Goal: Information Seeking & Learning: Learn about a topic

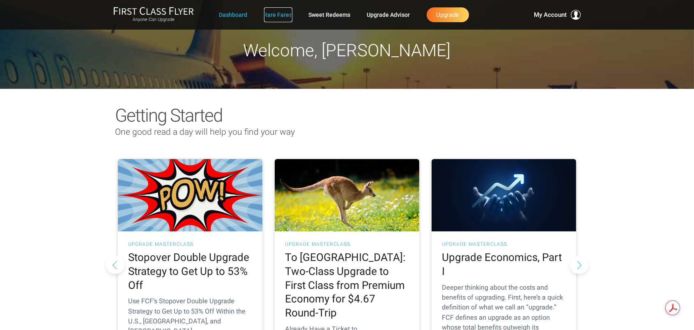
click at [275, 11] on link "Rare Fares" at bounding box center [278, 14] width 28 height 15
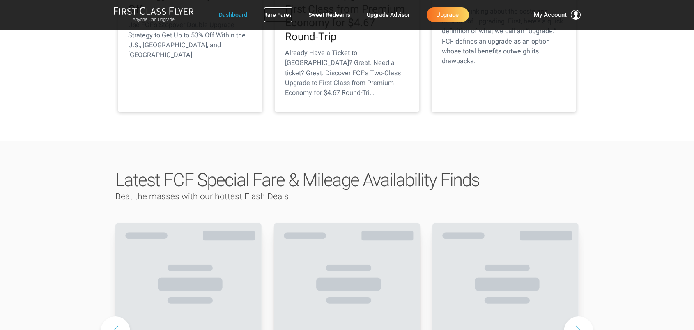
scroll to position [301, 0]
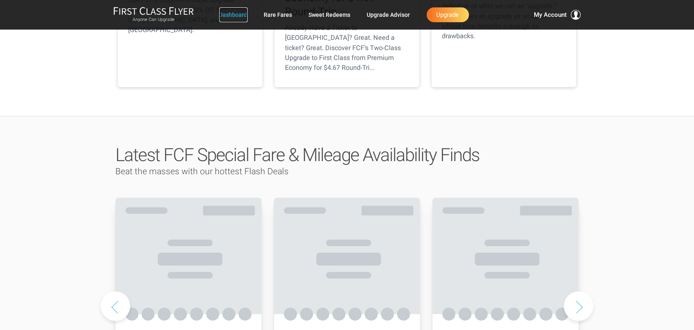
click at [235, 15] on link "Dashboard" at bounding box center [233, 14] width 28 height 15
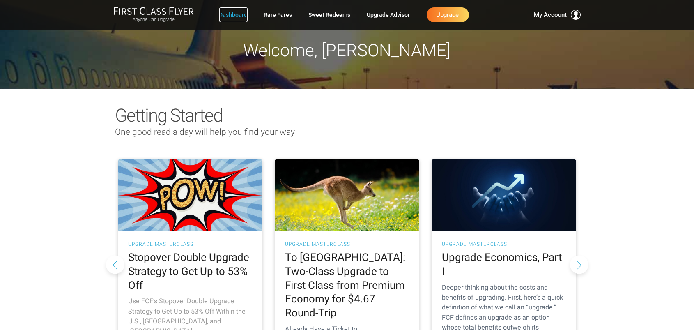
scroll to position [164, 0]
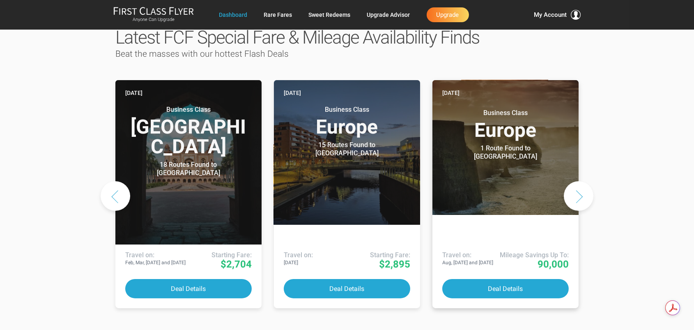
scroll to position [356, 0]
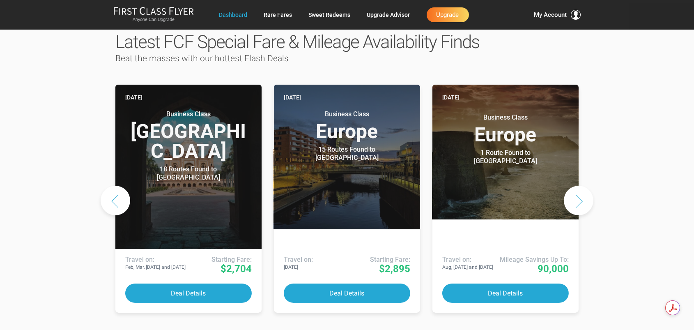
click at [582, 215] on button "Next slide" at bounding box center [579, 201] width 30 height 30
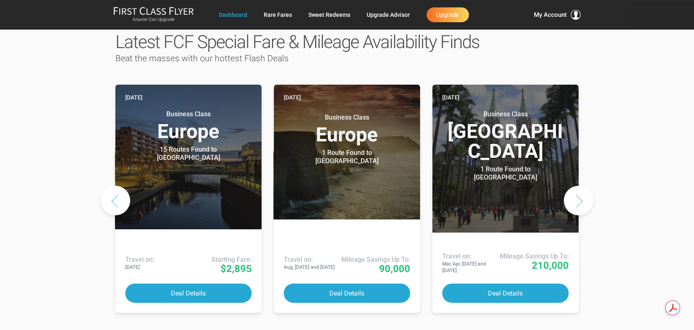
click at [582, 215] on button "Next slide" at bounding box center [579, 201] width 30 height 30
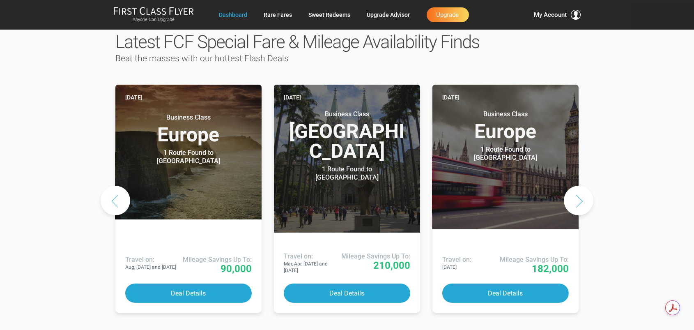
click at [582, 215] on button "Next slide" at bounding box center [579, 201] width 30 height 30
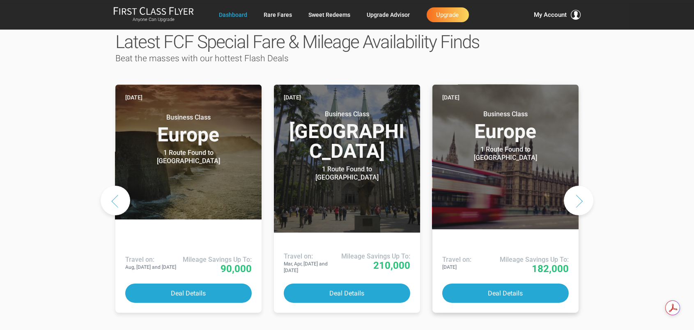
click at [504, 141] on h3 "Business Class Europe" at bounding box center [505, 125] width 126 height 31
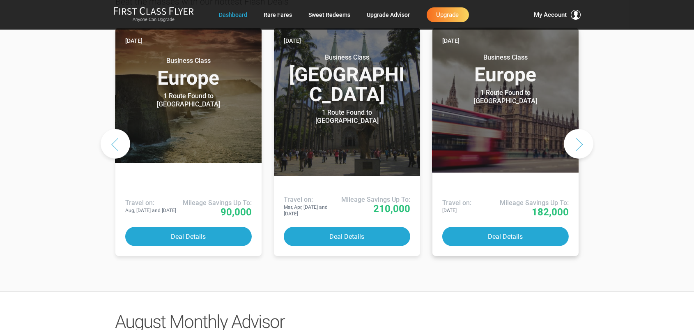
scroll to position [411, 0]
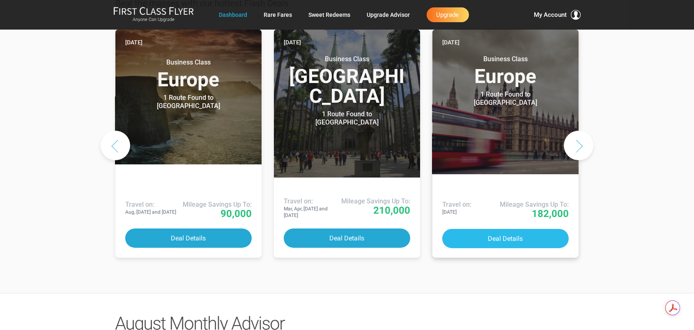
click at [511, 248] on button "Deal Details" at bounding box center [505, 238] width 126 height 19
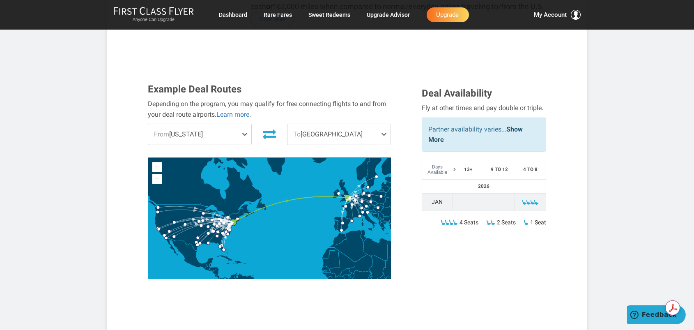
scroll to position [219, 0]
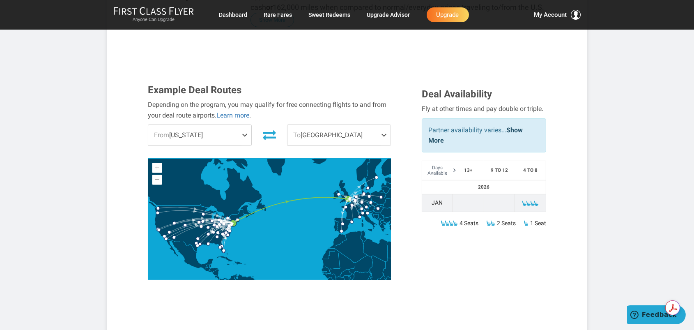
click at [247, 133] on span at bounding box center [246, 135] width 10 height 21
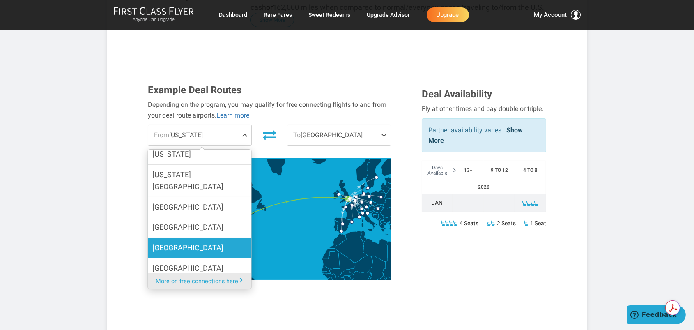
click at [188, 242] on span "[GEOGRAPHIC_DATA]" at bounding box center [187, 248] width 71 height 12
click at [0, 0] on input "[GEOGRAPHIC_DATA]" at bounding box center [0, 0] width 0 height 0
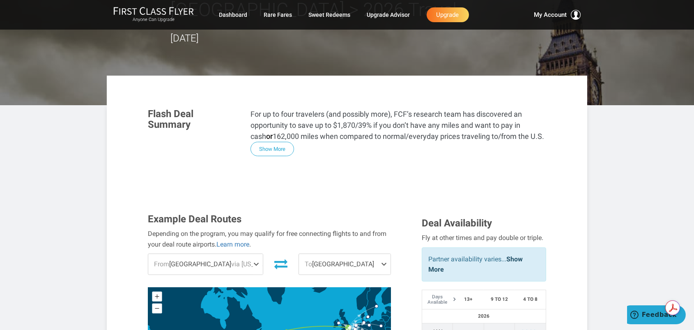
scroll to position [0, 0]
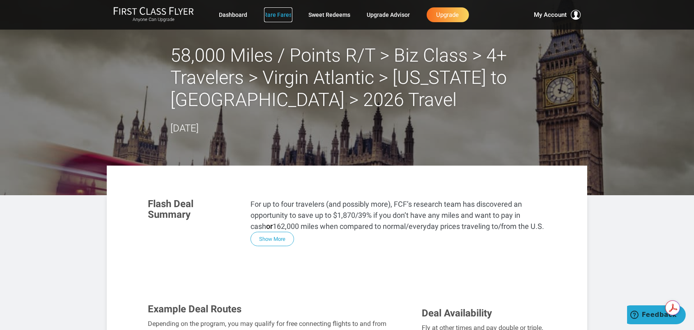
click at [275, 16] on link "Rare Fares" at bounding box center [278, 14] width 28 height 15
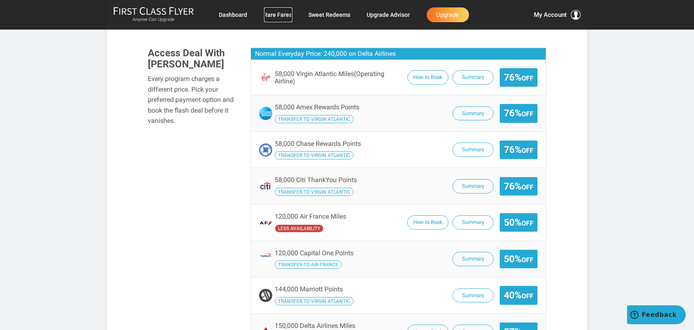
scroll to position [520, 0]
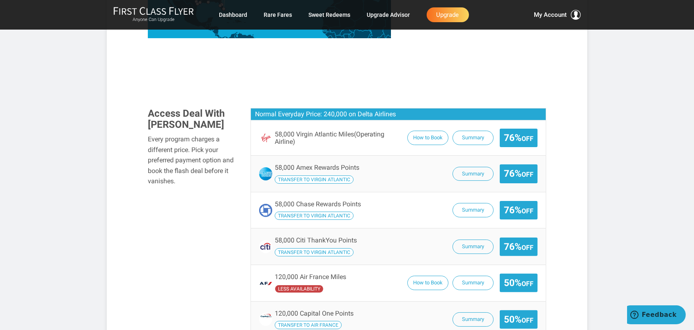
scroll to position [493, 0]
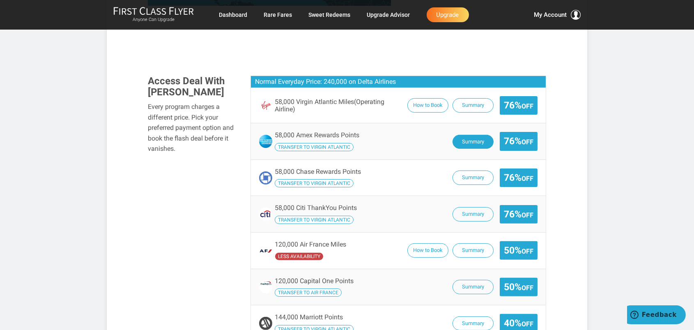
click at [473, 143] on button "Summary" at bounding box center [473, 142] width 41 height 14
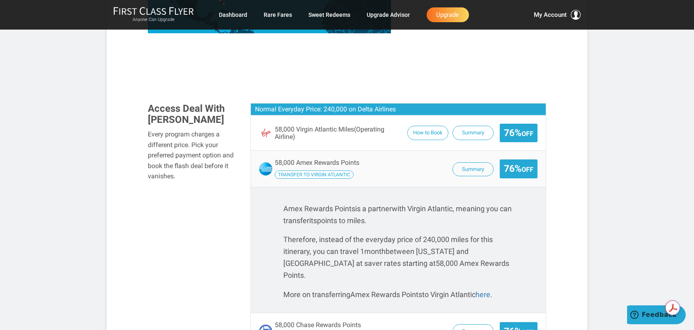
scroll to position [438, 0]
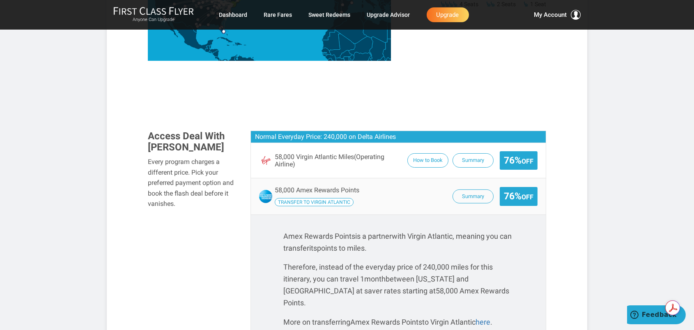
click at [413, 193] on div "58,000 Amex Rewards Points Transfer to Virgin Atlantic Summary 76% Off" at bounding box center [398, 196] width 278 height 20
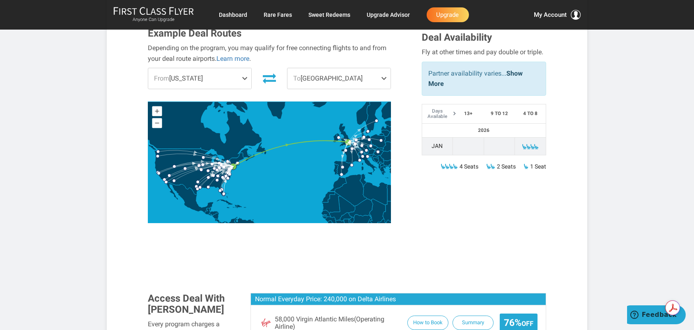
scroll to position [274, 0]
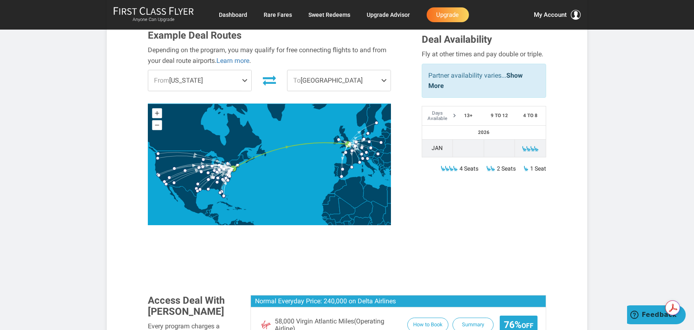
click at [244, 80] on span at bounding box center [246, 80] width 10 height 21
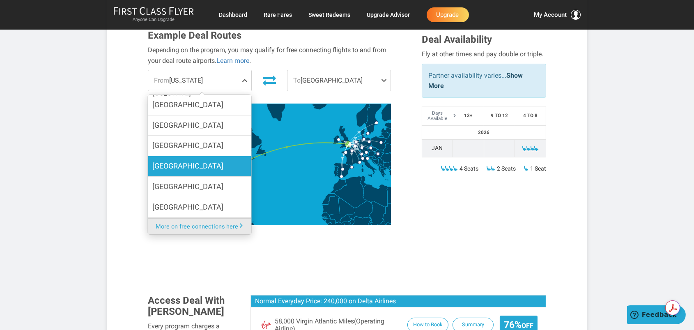
click at [212, 156] on label "[GEOGRAPHIC_DATA]" at bounding box center [199, 166] width 103 height 20
click at [0, 0] on input "[GEOGRAPHIC_DATA]" at bounding box center [0, 0] width 0 height 0
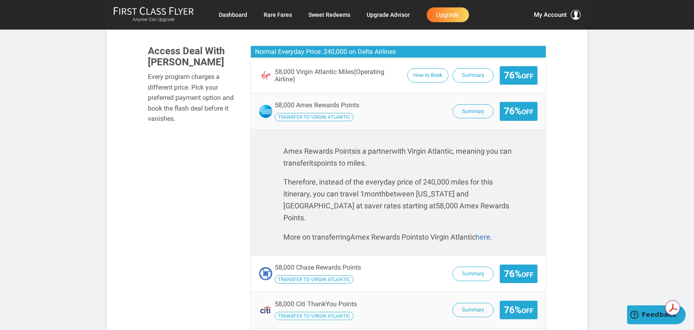
scroll to position [520, 0]
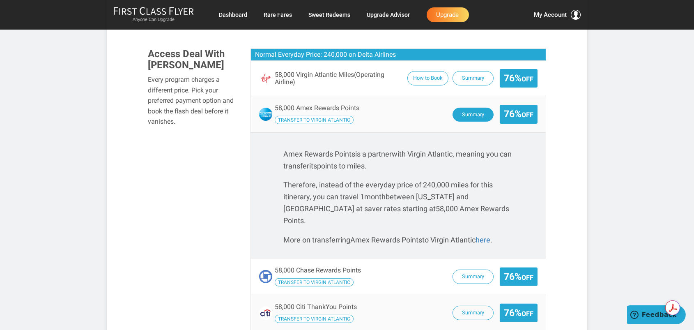
click at [476, 109] on button "Summary" at bounding box center [473, 115] width 41 height 14
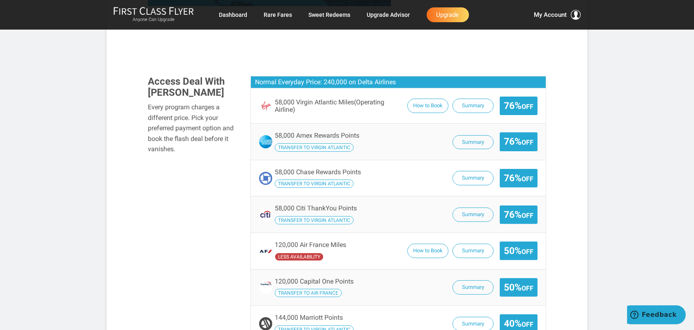
scroll to position [493, 0]
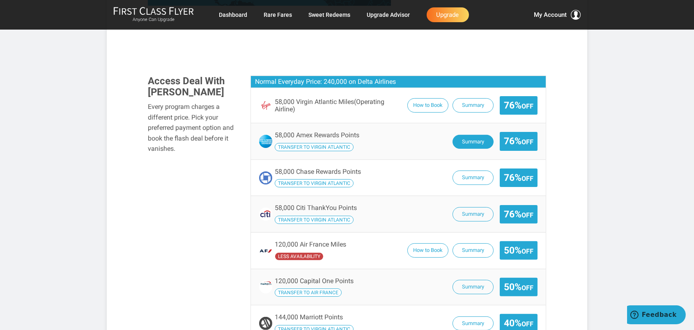
click at [476, 138] on button "Summary" at bounding box center [473, 142] width 41 height 14
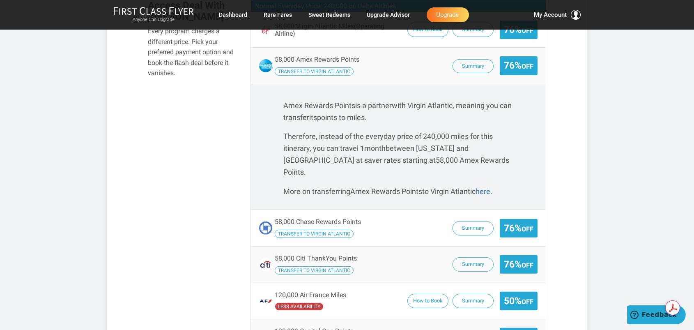
scroll to position [575, 0]
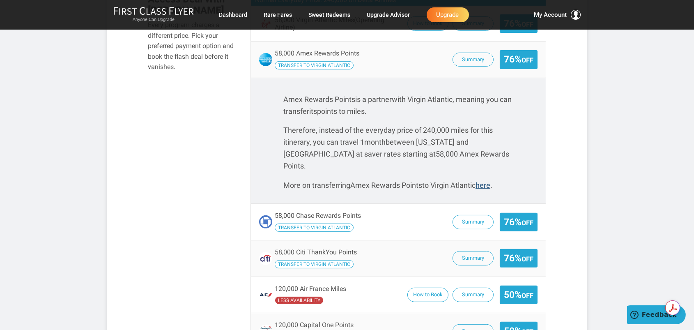
click at [497, 179] on p "More on transferring Amex Rewards Points to Virgin Atlantic here ." at bounding box center [398, 185] width 230 height 12
